Goal: Check status

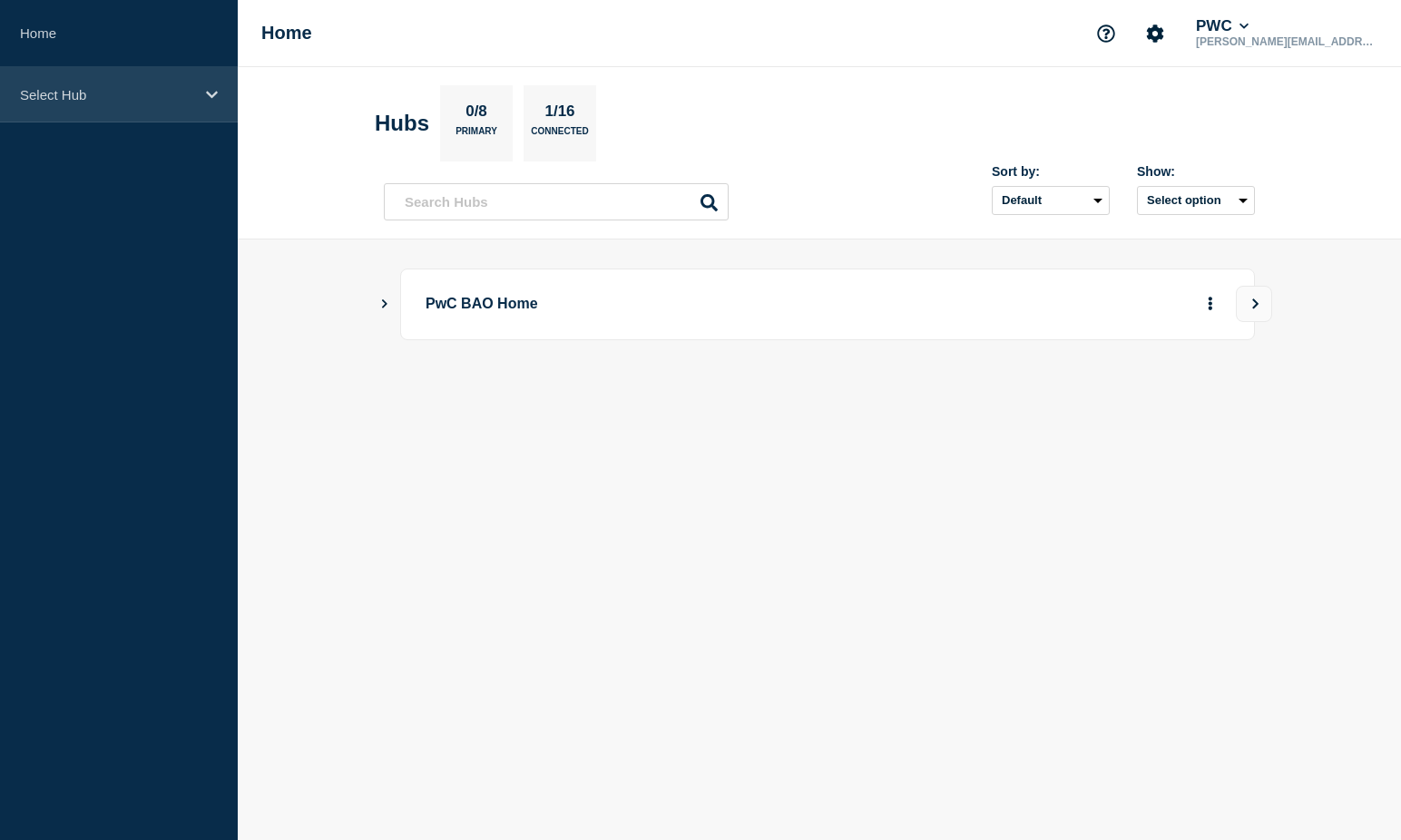
click at [144, 117] on div "Select Hub" at bounding box center [119, 94] width 238 height 55
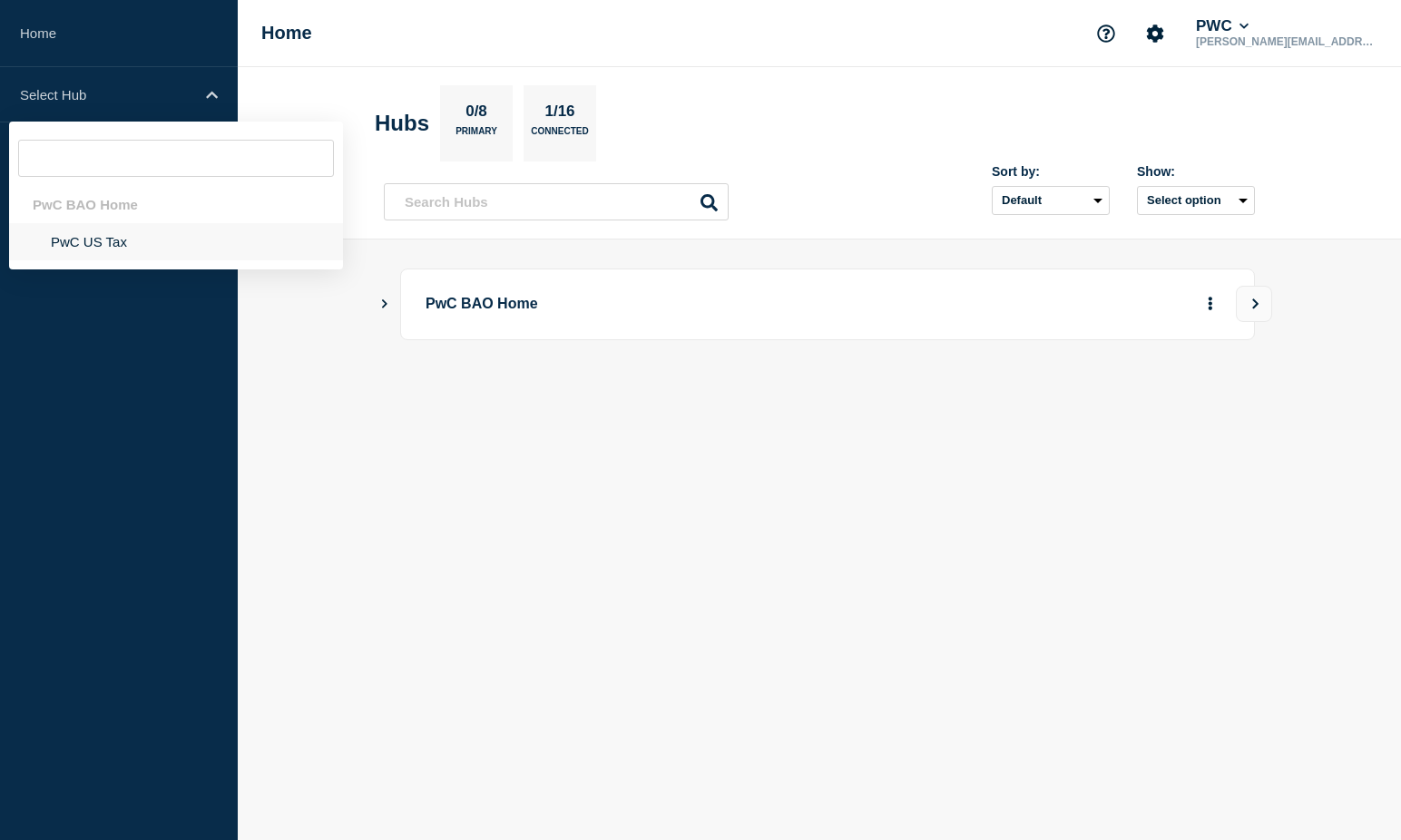
click at [114, 238] on li "PwC US Tax" at bounding box center [176, 242] width 334 height 38
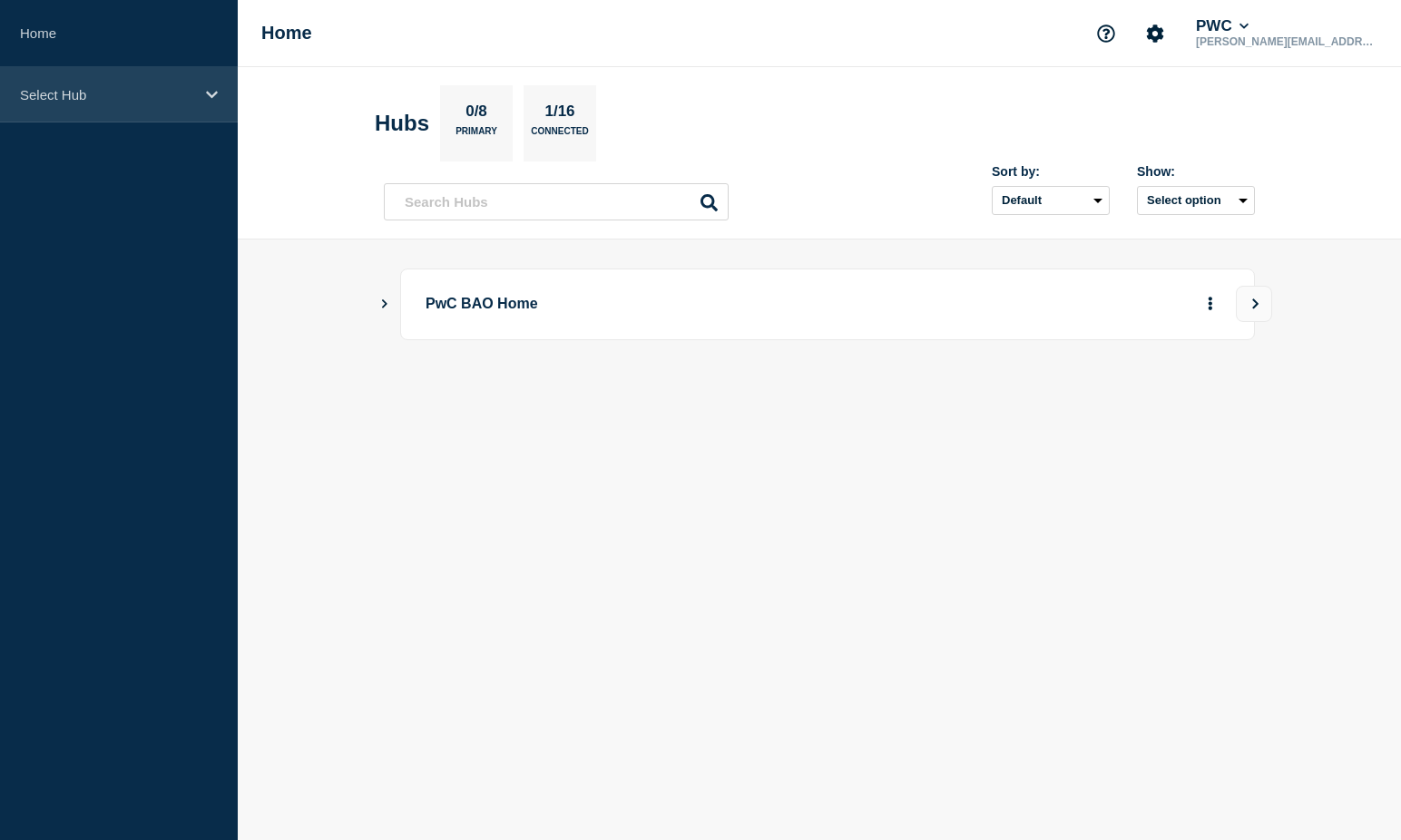
click at [173, 93] on p "Select Hub" at bounding box center [107, 94] width 174 height 16
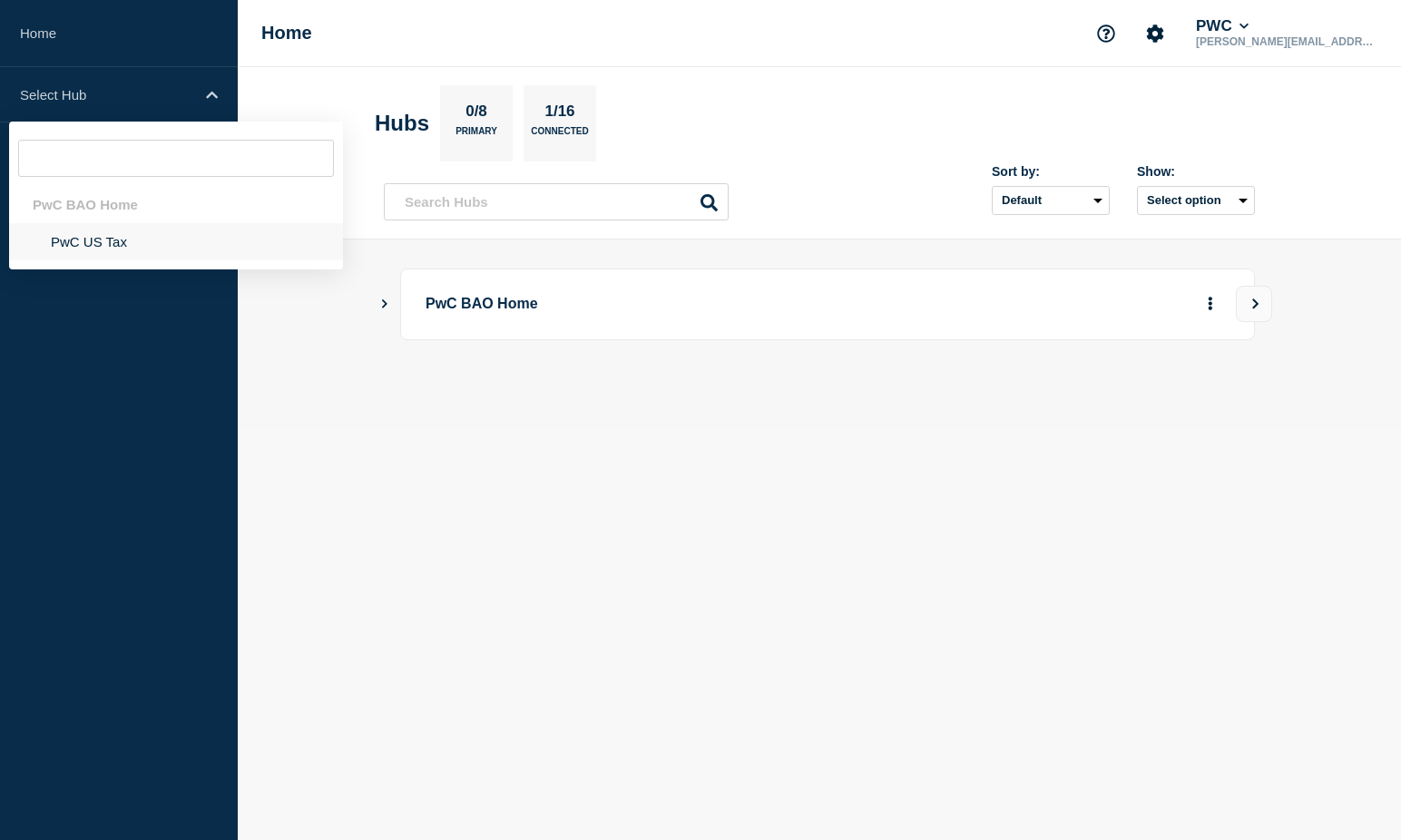
click at [124, 235] on li "PwC US Tax" at bounding box center [176, 242] width 334 height 38
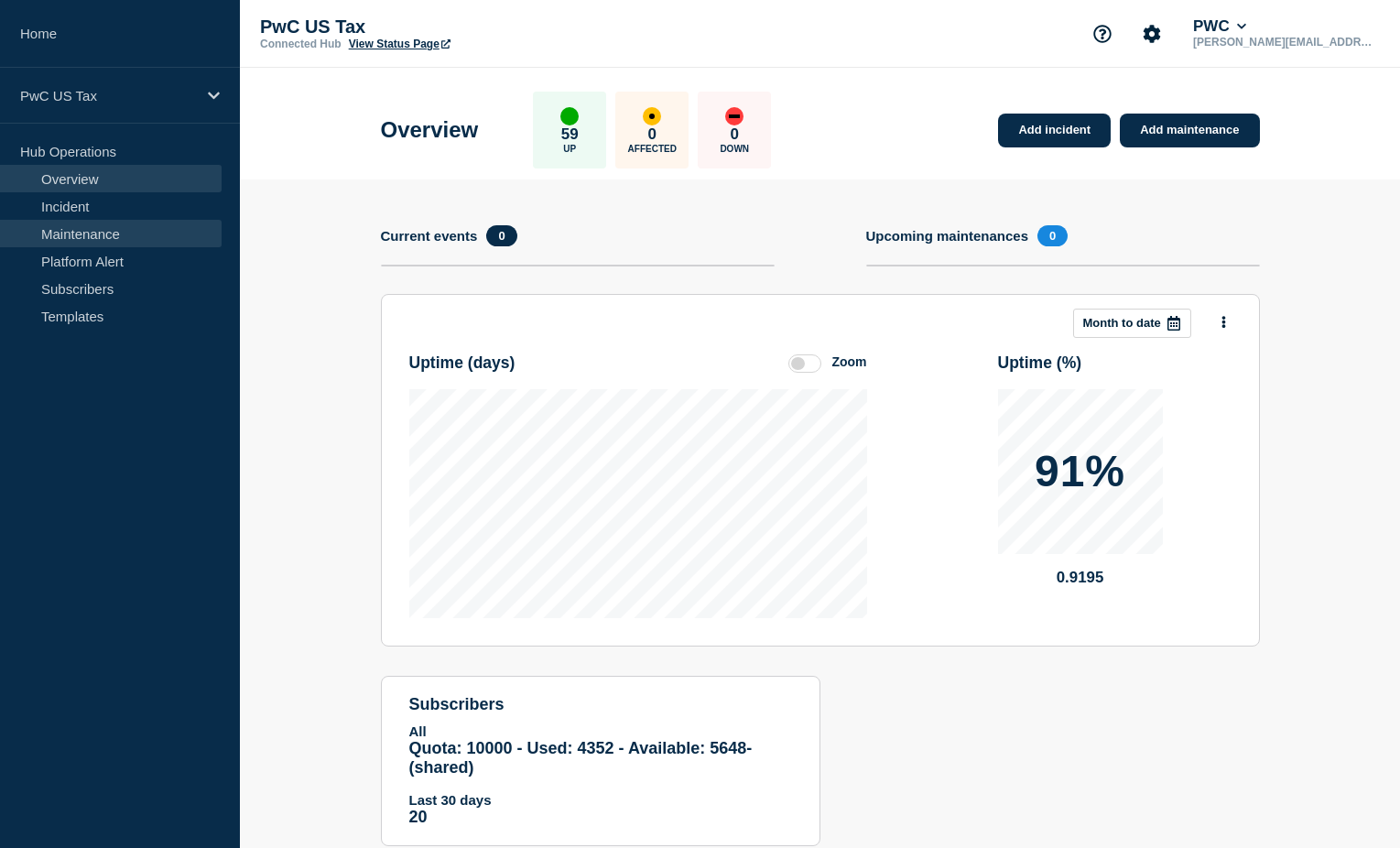
click at [92, 236] on link "Maintenance" at bounding box center [111, 234] width 222 height 28
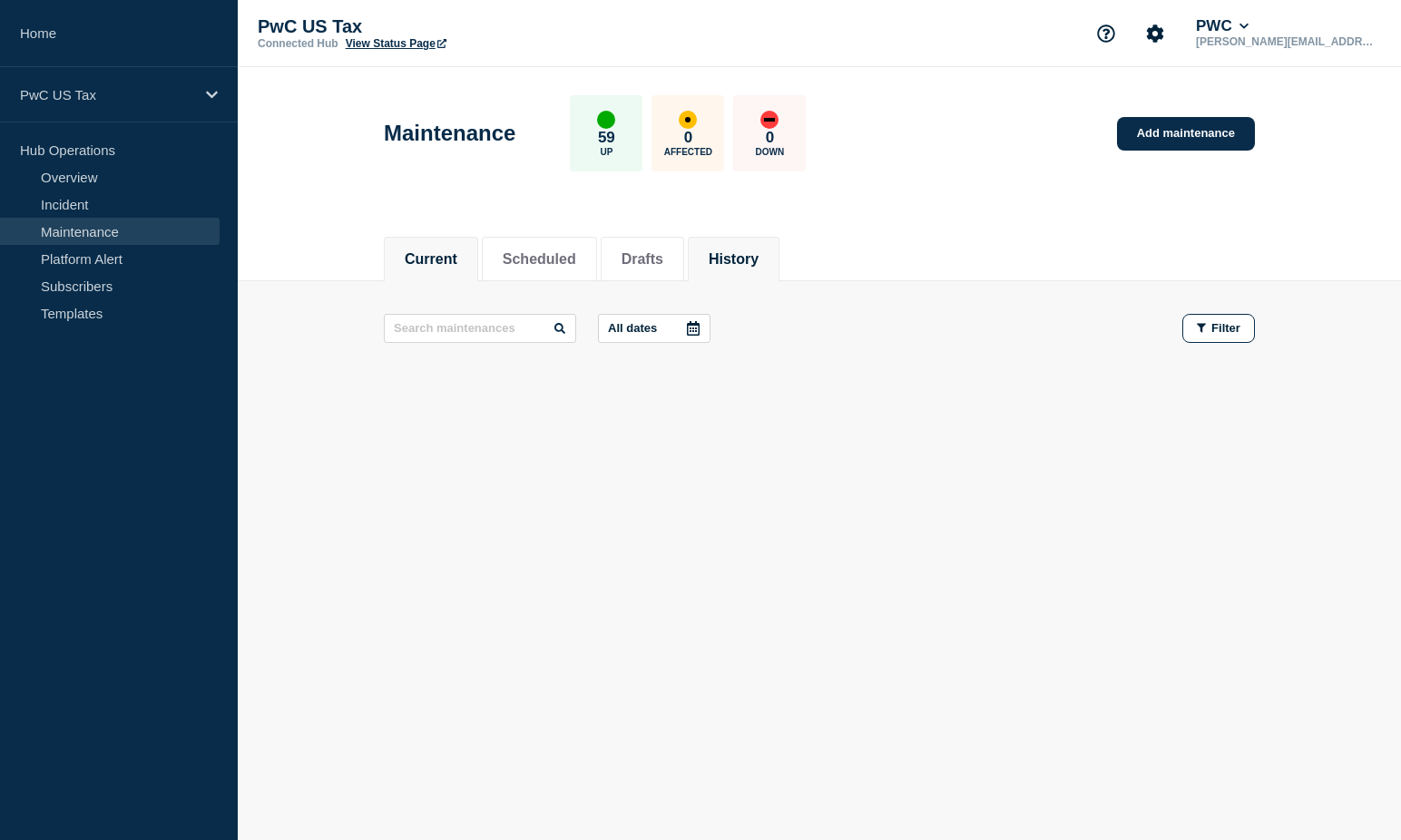
click at [759, 260] on button "History" at bounding box center [733, 260] width 50 height 16
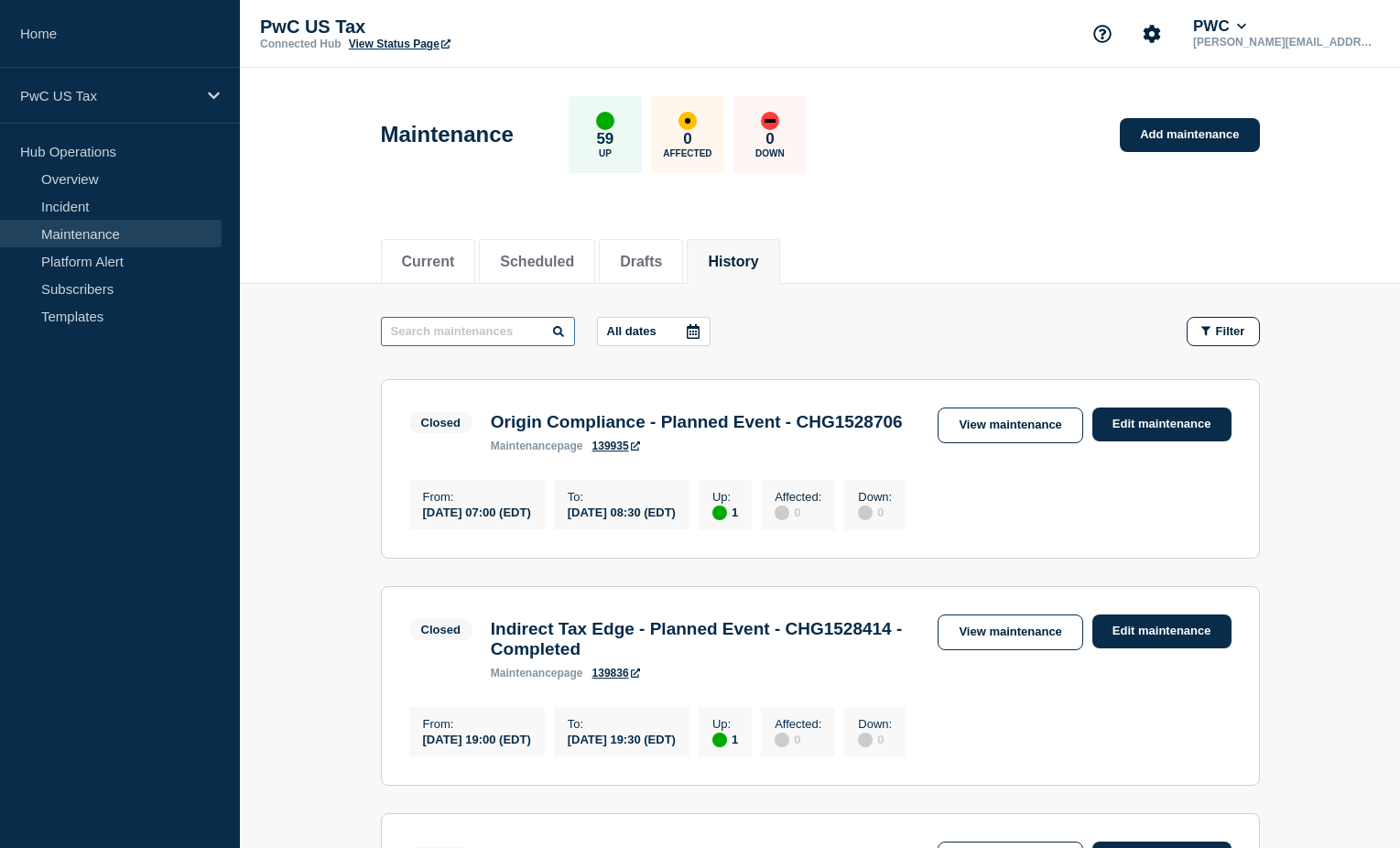
click at [436, 326] on input "text" at bounding box center [477, 332] width 194 height 30
paste input "CHG1528591"
type input "CHG1528591"
